Goal: Navigation & Orientation: Find specific page/section

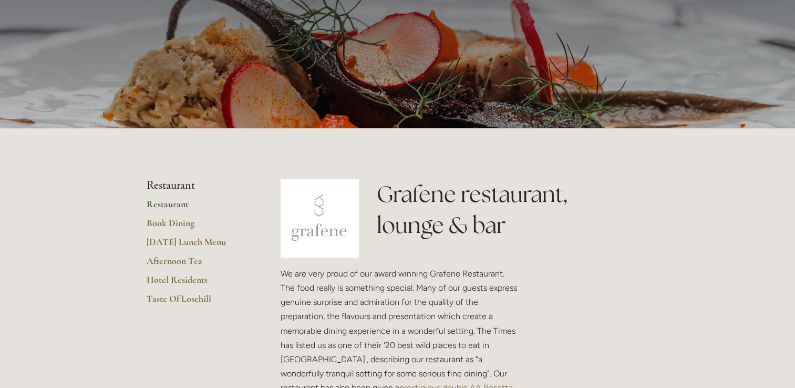
scroll to position [105, 0]
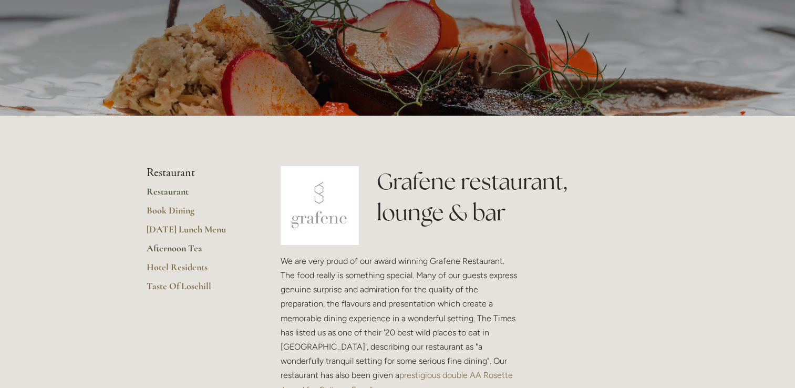
click at [178, 247] on link "Afternoon Tea" at bounding box center [197, 251] width 100 height 19
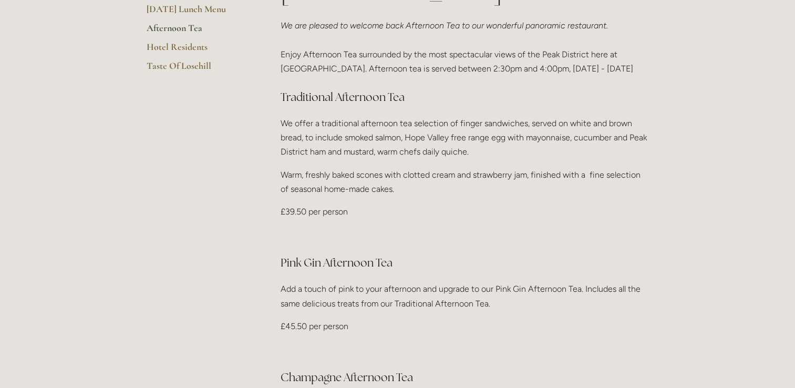
scroll to position [158, 0]
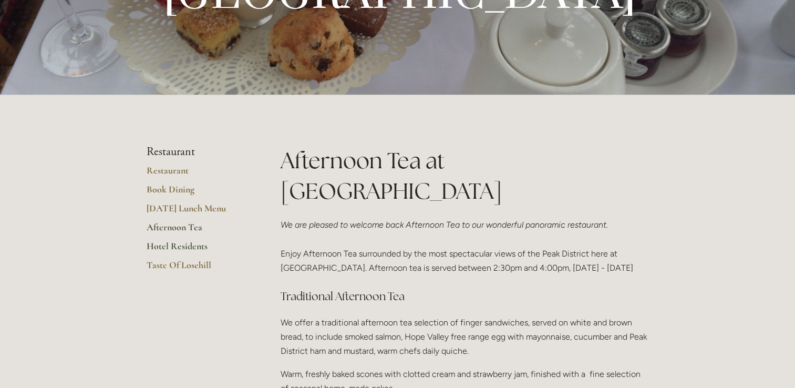
click at [168, 243] on link "Hotel Residents" at bounding box center [197, 249] width 100 height 19
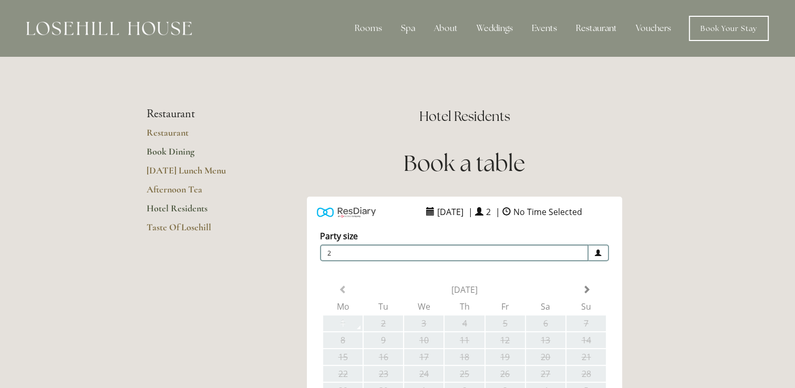
click at [169, 148] on link "Book Dining" at bounding box center [197, 155] width 100 height 19
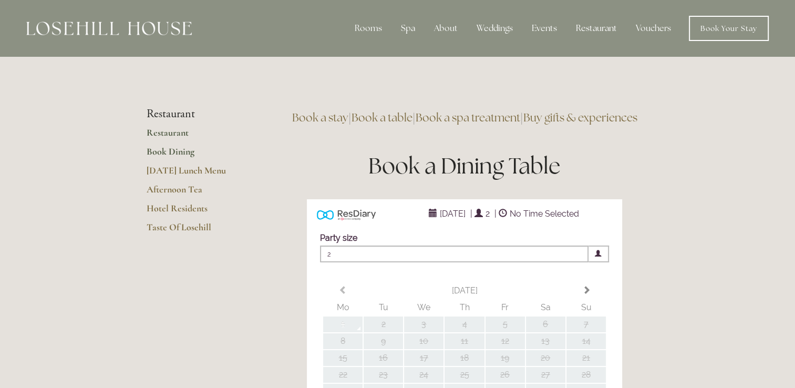
click at [174, 135] on link "Restaurant" at bounding box center [197, 136] width 100 height 19
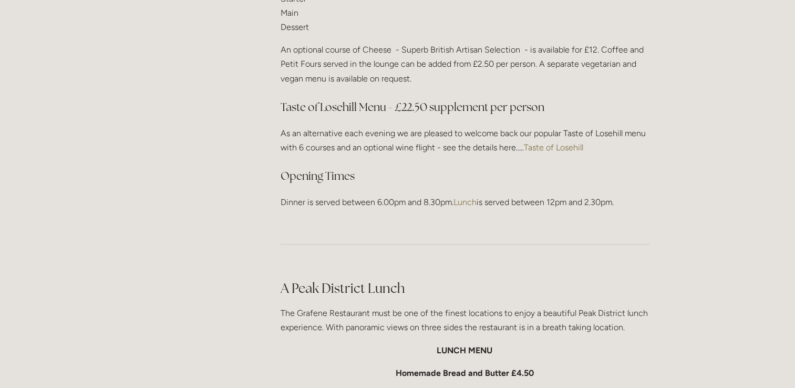
scroll to position [1472, 0]
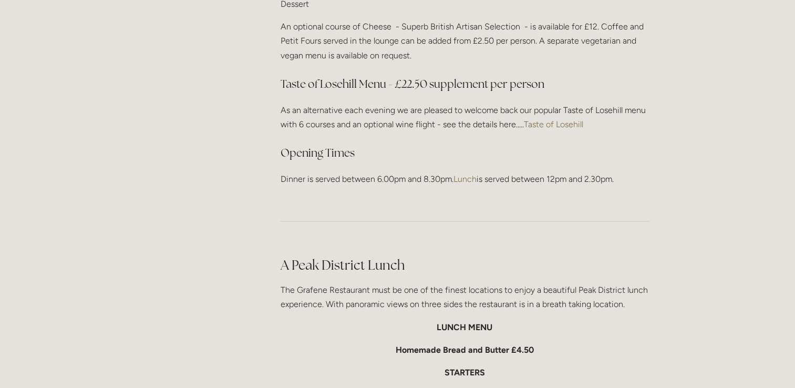
click at [475, 176] on link "Lunch" at bounding box center [465, 179] width 23 height 10
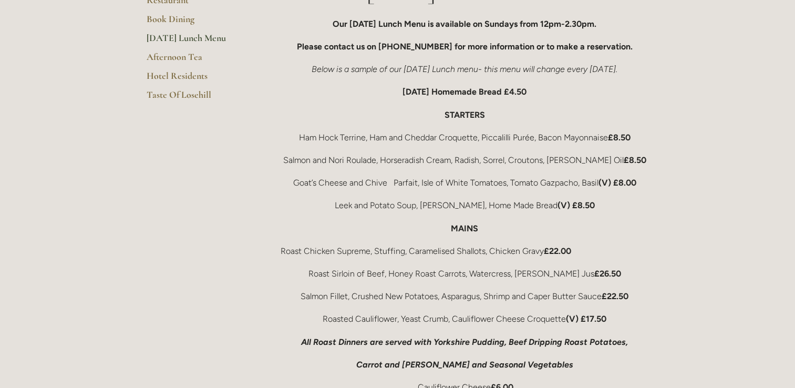
scroll to position [210, 0]
